Goal: Check status: Check status

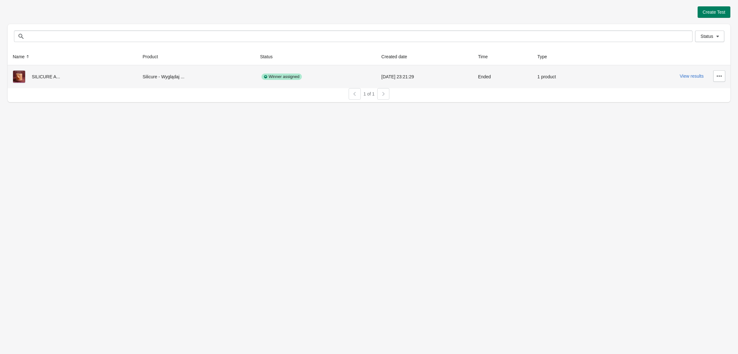
drag, startPoint x: 412, startPoint y: 70, endPoint x: 504, endPoint y: 76, distance: 92.1
click at [456, 73] on tr "SILICURE A... Silicure - Wyglądaj ... Winner assigned 1.09.2025 23:21:29 Ended …" at bounding box center [369, 76] width 722 height 23
click at [566, 109] on div "Create Test Status Status Name Product Status Created date Time Type SILICURE A…" at bounding box center [369, 177] width 738 height 354
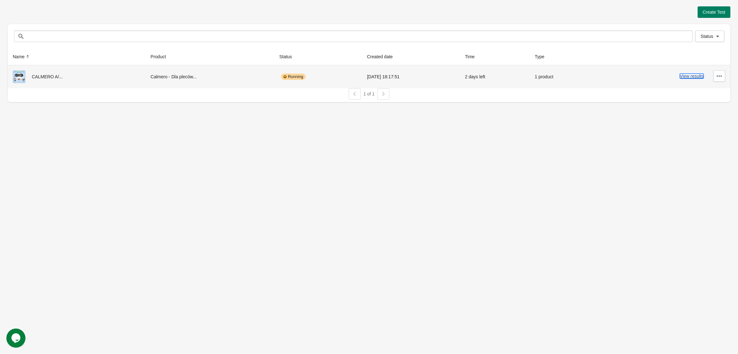
click at [686, 75] on button "View results" at bounding box center [692, 75] width 24 height 5
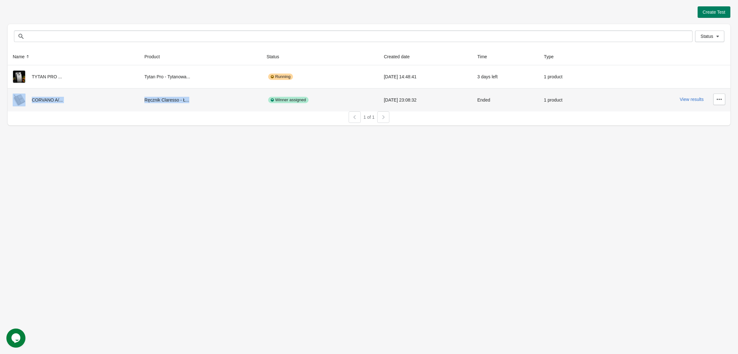
drag, startPoint x: 65, startPoint y: 102, endPoint x: 269, endPoint y: 106, distance: 203.9
click at [247, 101] on tr "CORVANO A/... Ręcznik Claresso - Ł... Winner assigned [DATE] 23:08:32 Ended 1 p…" at bounding box center [369, 99] width 722 height 23
click at [284, 135] on div "Create Test Status Status Name Product Status Created date Time Type TYTAN PRO …" at bounding box center [369, 177] width 738 height 354
click at [701, 102] on button "View results" at bounding box center [692, 99] width 24 height 5
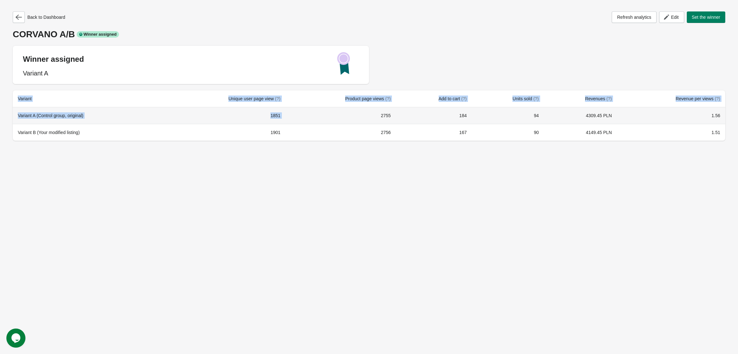
drag, startPoint x: 82, startPoint y: 113, endPoint x: 7, endPoint y: 114, distance: 75.1
click at [7, 114] on div "Back to Dashboard Refresh analytics Edit Set the winner [PERSON_NAME] A/B Winne…" at bounding box center [369, 74] width 738 height 148
click at [162, 148] on div "Back to Dashboard Refresh analytics Edit Set the winner [PERSON_NAME] A/B Winne…" at bounding box center [369, 74] width 722 height 148
